Goal: Task Accomplishment & Management: Manage account settings

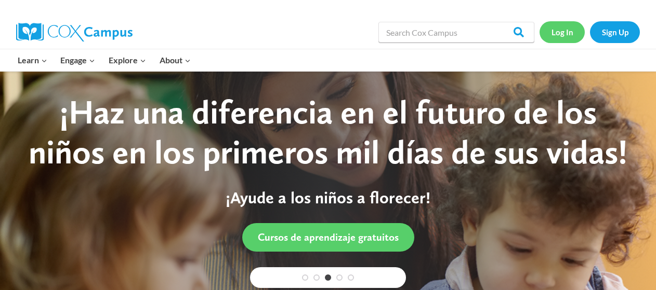
click at [556, 38] on link "Log In" at bounding box center [561, 31] width 45 height 21
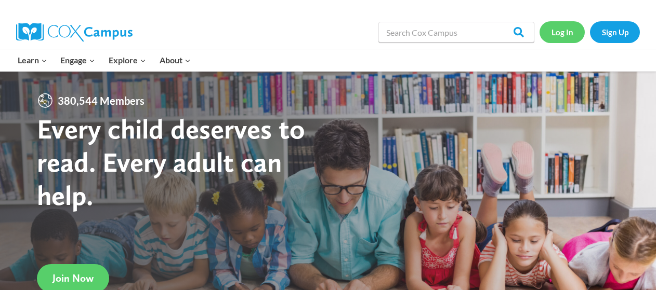
click at [561, 26] on link "Log In" at bounding box center [561, 31] width 45 height 21
